Goal: Task Accomplishment & Management: Manage account settings

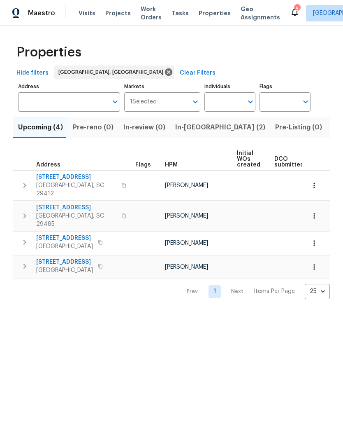
click at [191, 133] on button "In-[GEOGRAPHIC_DATA] (2)" at bounding box center [221, 127] width 100 height 21
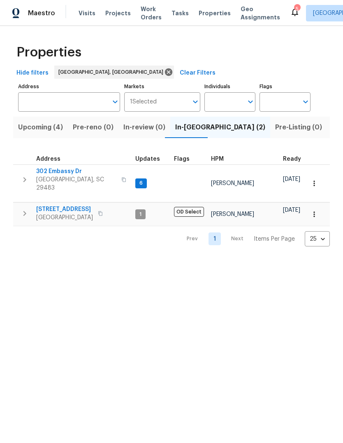
click at [71, 172] on span "302 Embassy Dr" at bounding box center [76, 171] width 80 height 8
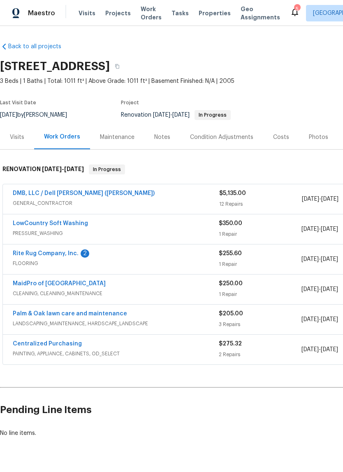
click at [70, 255] on link "Rite Rug Company, Inc." at bounding box center [46, 253] width 66 height 6
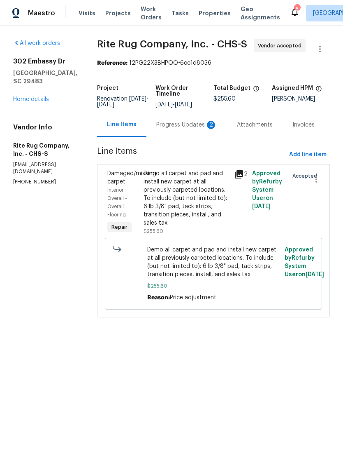
click at [202, 129] on div "Progress Updates 2" at bounding box center [186, 125] width 61 height 8
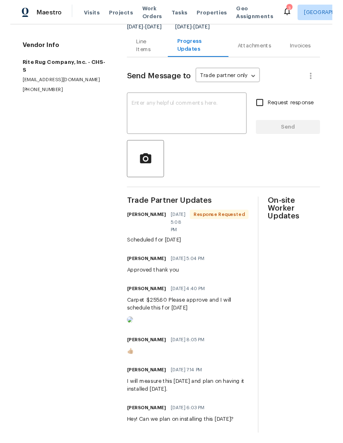
scroll to position [81, 0]
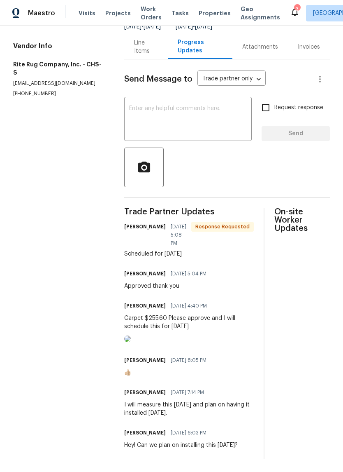
click at [208, 134] on textarea at bounding box center [188, 119] width 118 height 29
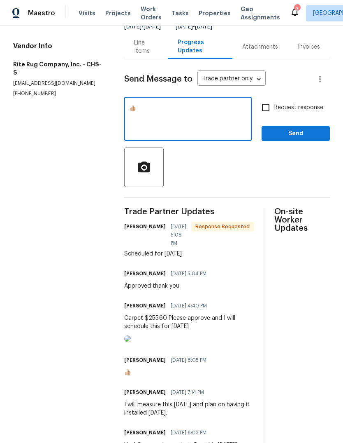
type textarea "👍🏼"
click at [298, 141] on button "Send" at bounding box center [296, 133] width 68 height 15
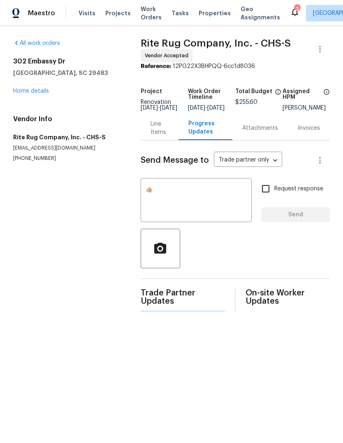
scroll to position [0, 0]
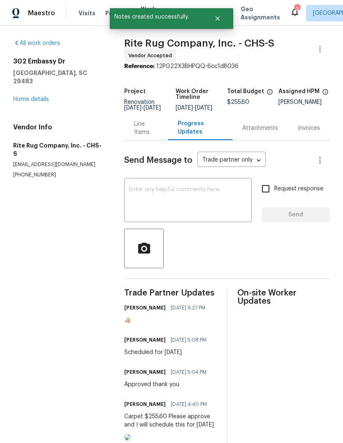
click at [40, 96] on link "Home details" at bounding box center [31, 99] width 36 height 6
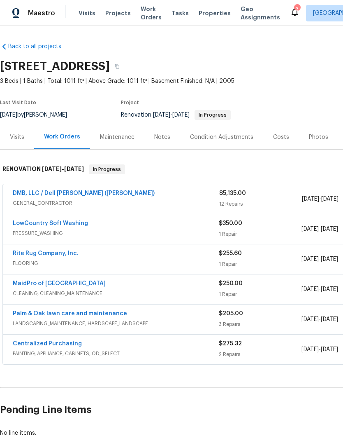
click at [281, 137] on div "Costs" at bounding box center [281, 137] width 16 height 8
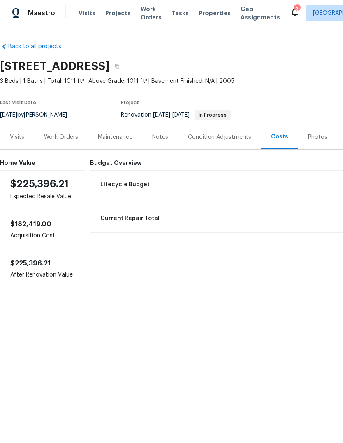
click at [75, 141] on div "Work Orders" at bounding box center [61, 137] width 34 height 8
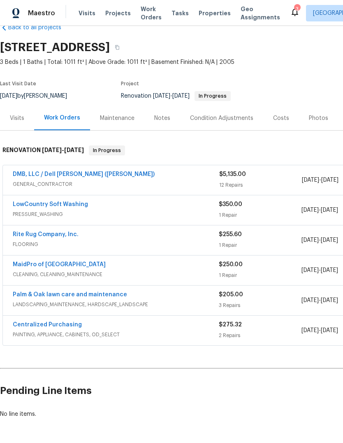
scroll to position [19, 0]
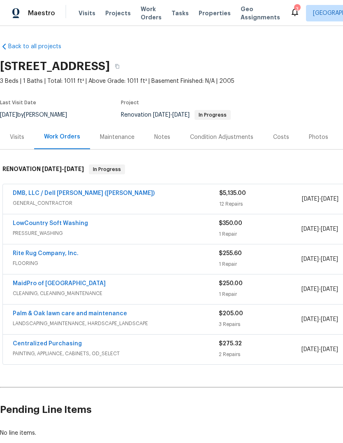
click at [209, 11] on span "Properties" at bounding box center [215, 13] width 32 height 8
